Goal: Information Seeking & Learning: Learn about a topic

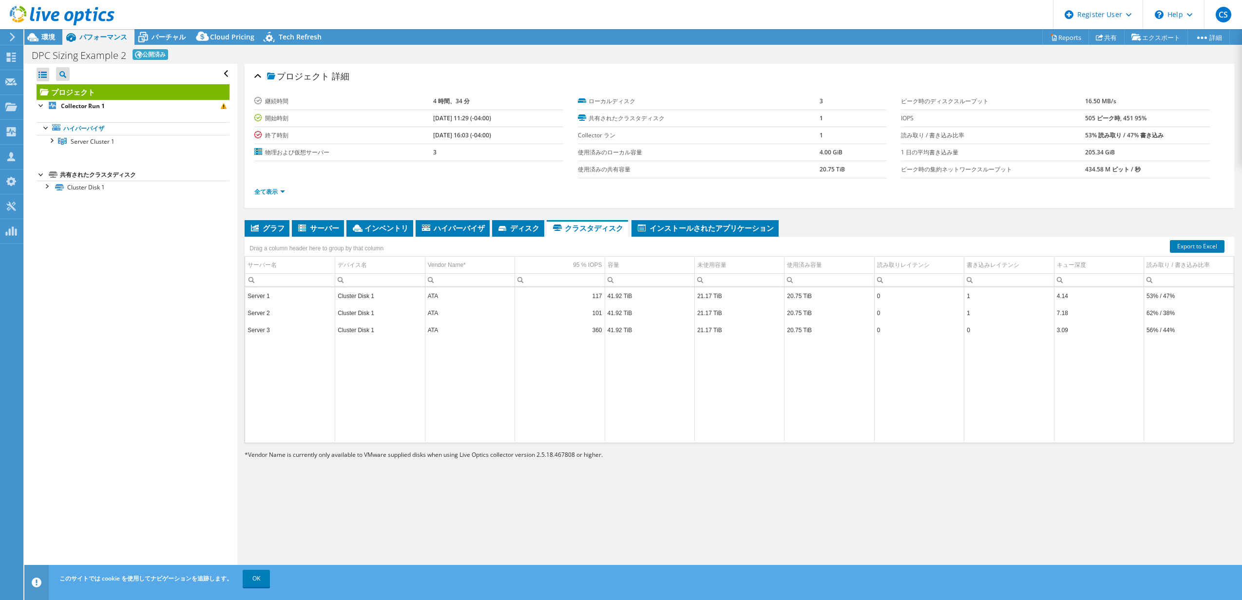
select select "[GEOGRAPHIC_DATA]"
select select "JPY"
click at [38, 108] on div at bounding box center [42, 105] width 10 height 10
click at [41, 106] on div at bounding box center [42, 105] width 10 height 10
click at [53, 145] on div at bounding box center [51, 140] width 10 height 10
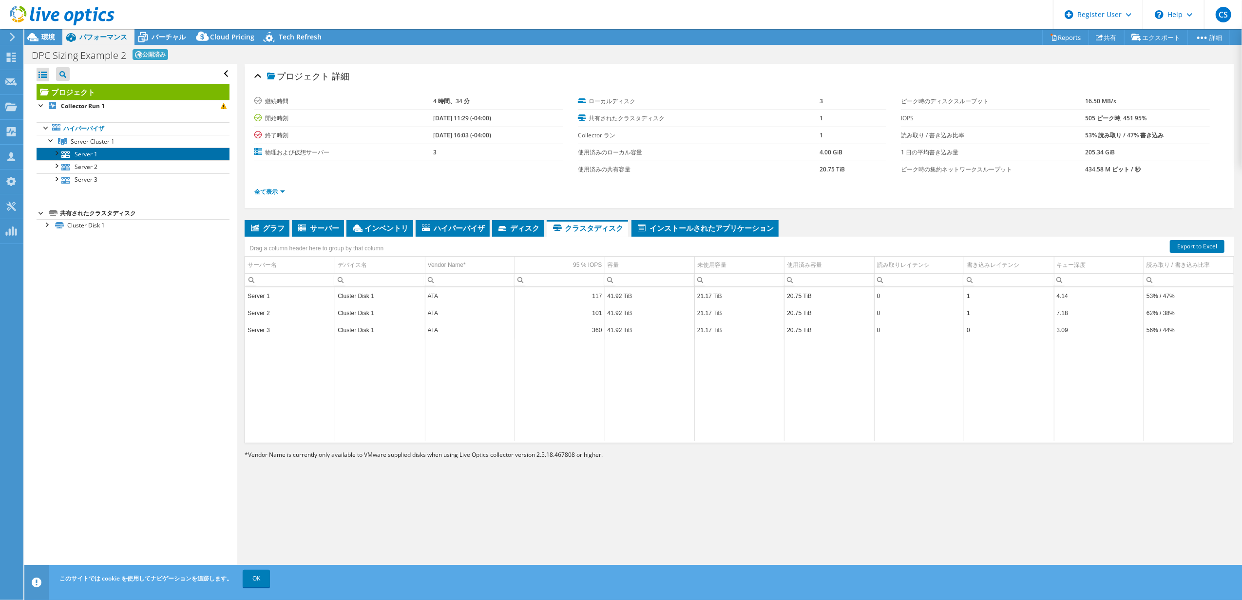
click at [78, 158] on link "Server 1" at bounding box center [133, 154] width 193 height 13
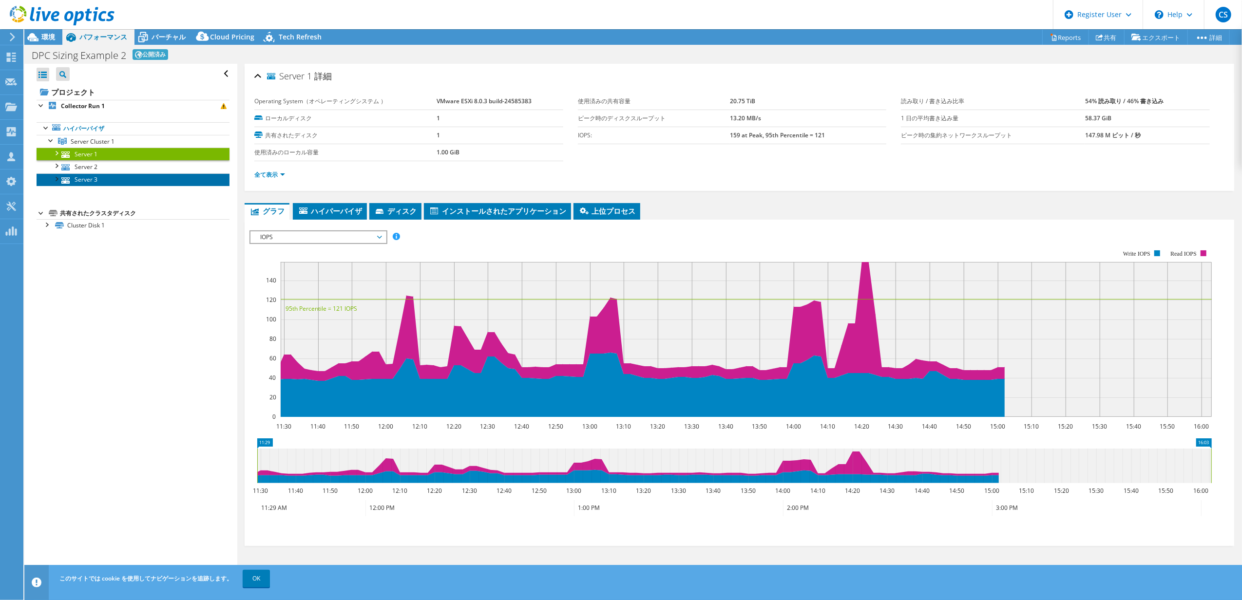
click at [114, 173] on link "Server 3" at bounding box center [133, 179] width 193 height 13
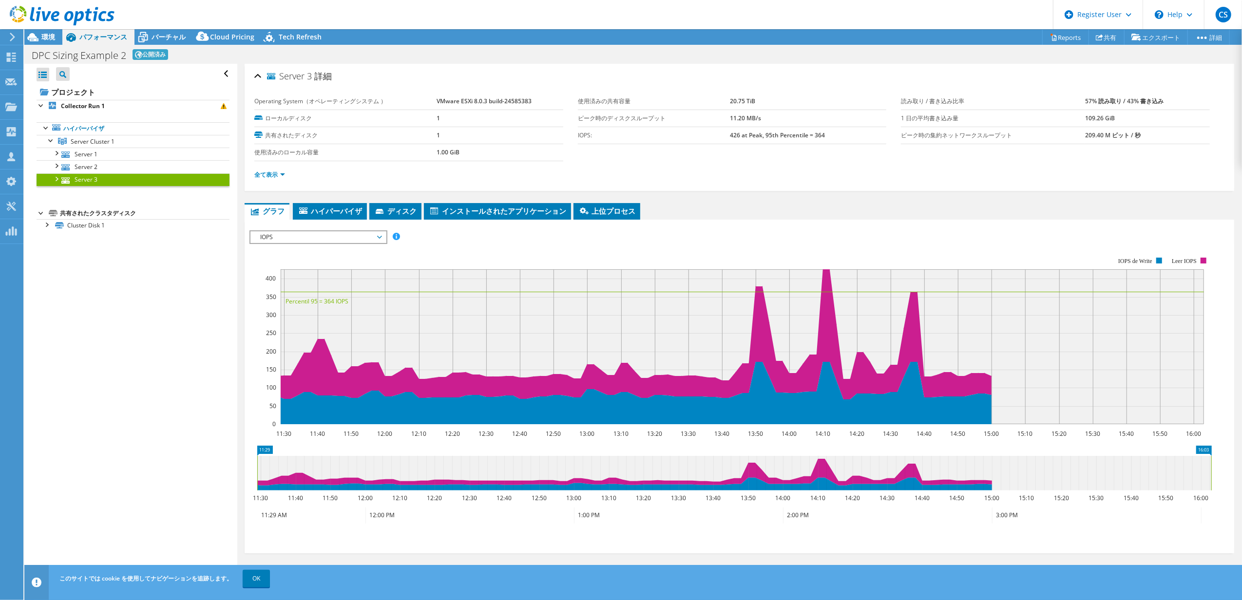
click at [114, 173] on link "Server 3" at bounding box center [133, 179] width 193 height 13
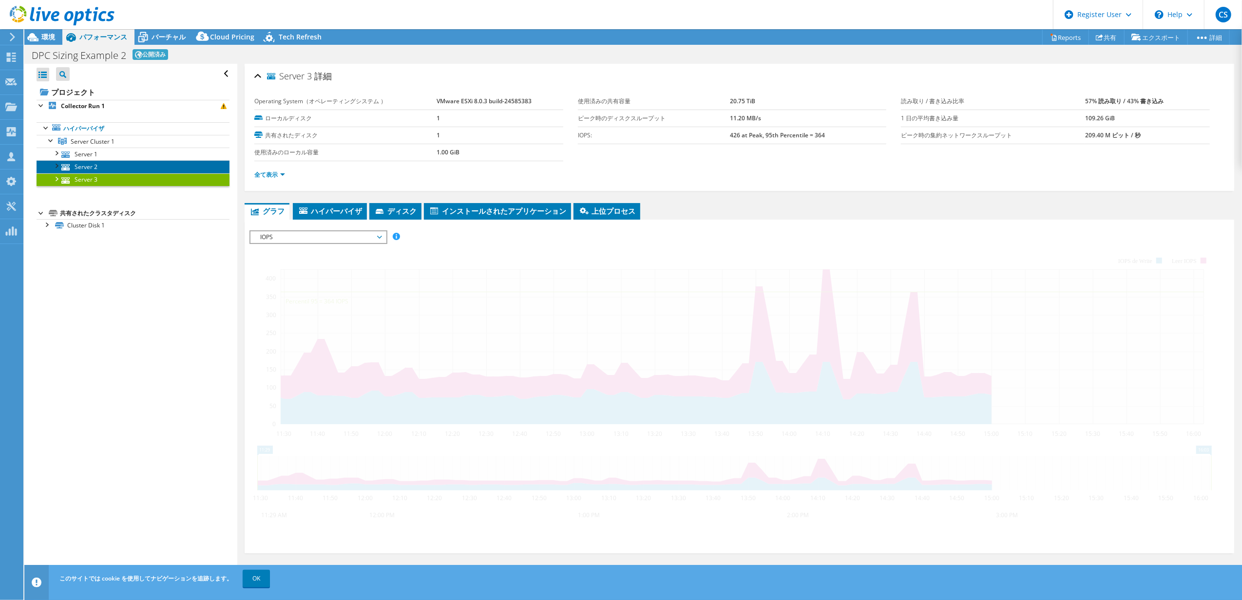
click at [114, 171] on link "Server 2" at bounding box center [133, 166] width 193 height 13
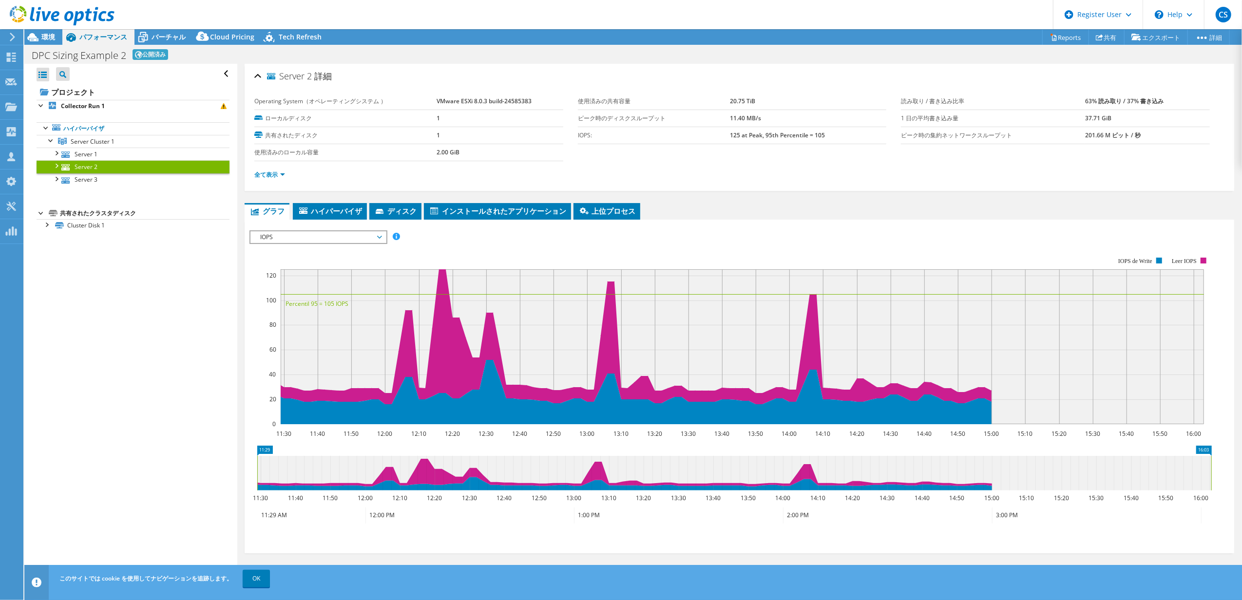
click at [301, 201] on div "Server 2 詳細 Operating System（オペレーティングシステム ） VMware ESXi 8.0.3 build-24585383 ロー…" at bounding box center [739, 323] width 1004 height 518
click at [306, 205] on li "ハイパーバイザ" at bounding box center [330, 211] width 74 height 17
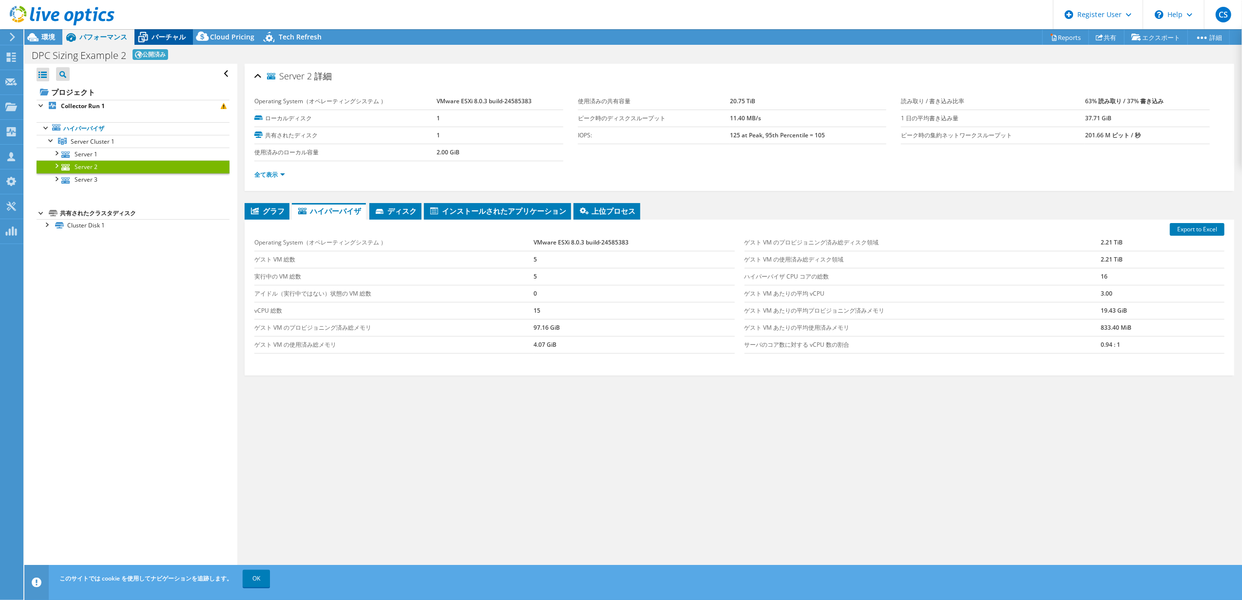
click at [170, 38] on span "バーチャル" at bounding box center [169, 36] width 34 height 9
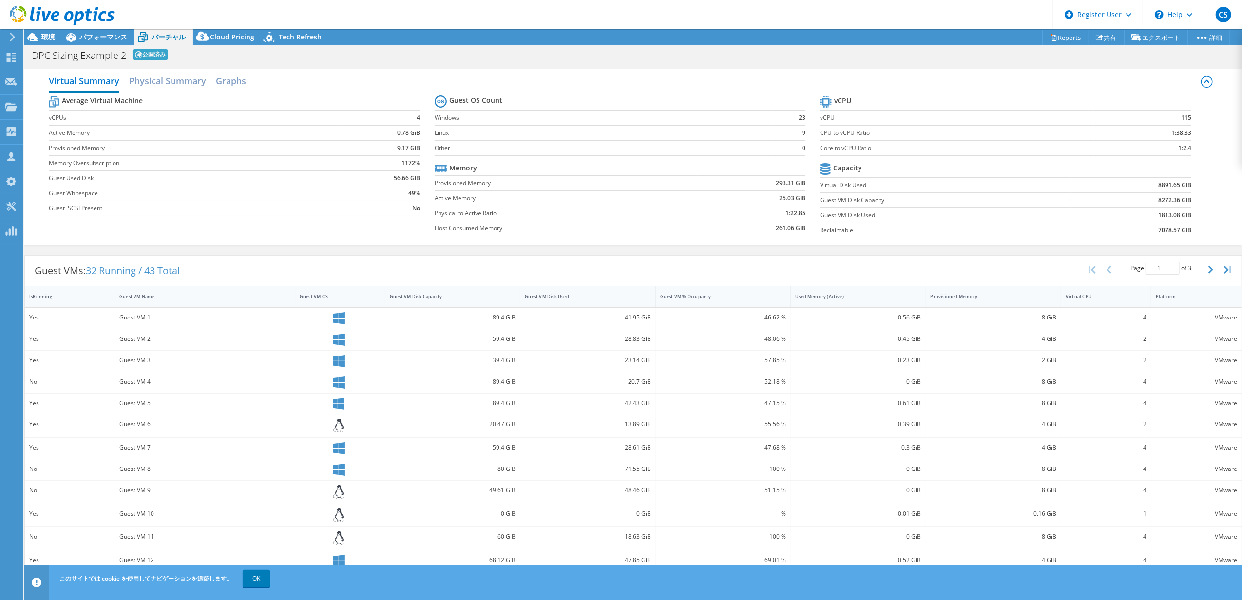
click at [488, 188] on label "Provisioned Memory" at bounding box center [566, 183] width 263 height 10
drag, startPoint x: 389, startPoint y: 183, endPoint x: 424, endPoint y: 199, distance: 38.4
click at [424, 199] on section "Average Virtual Machine vCPUs 4 Active Memory 0.78 GiB Provisioned Memory 9.17 …" at bounding box center [242, 158] width 386 height 128
